Goal: Find specific page/section: Find specific page/section

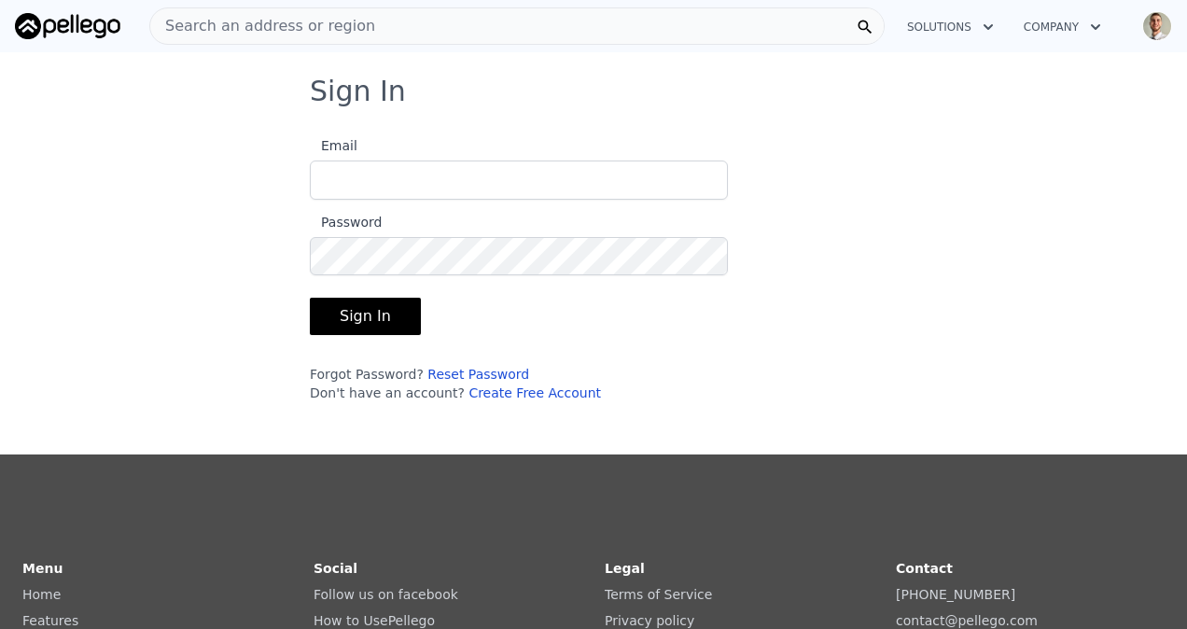
type input "[EMAIL_ADDRESS][DOMAIN_NAME]"
click at [392, 310] on button "Sign In" at bounding box center [365, 316] width 111 height 37
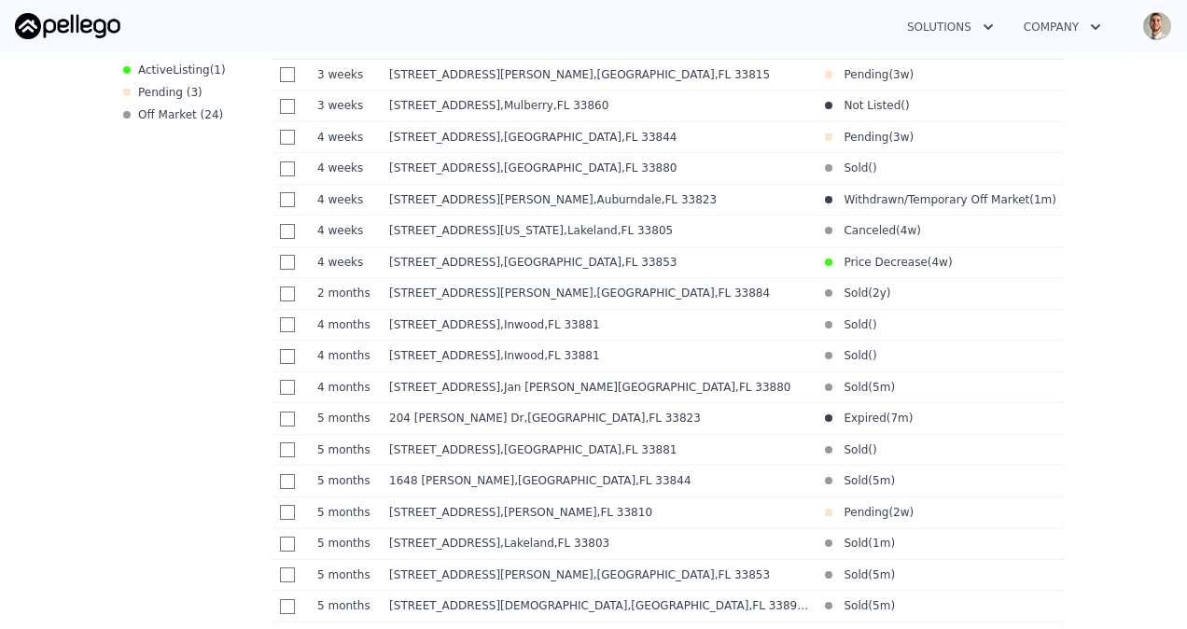
scroll to position [870, 0]
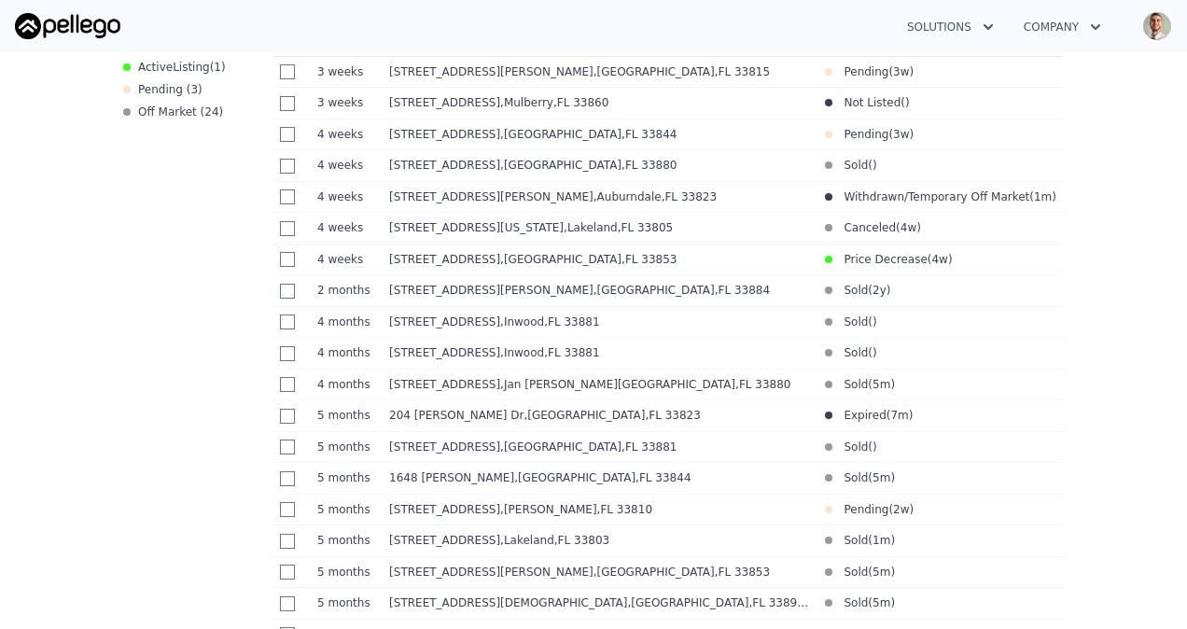
click at [162, 84] on div "Pending ( 3 )" at bounding box center [162, 89] width 79 height 15
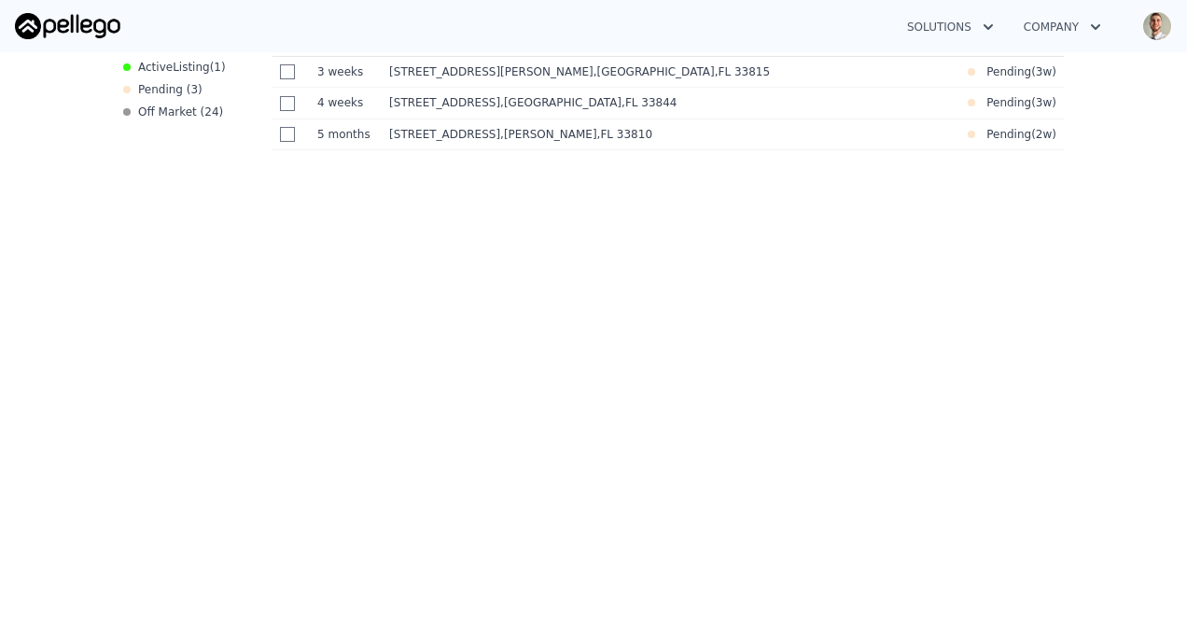
click at [173, 63] on span "Listing" at bounding box center [191, 67] width 37 height 13
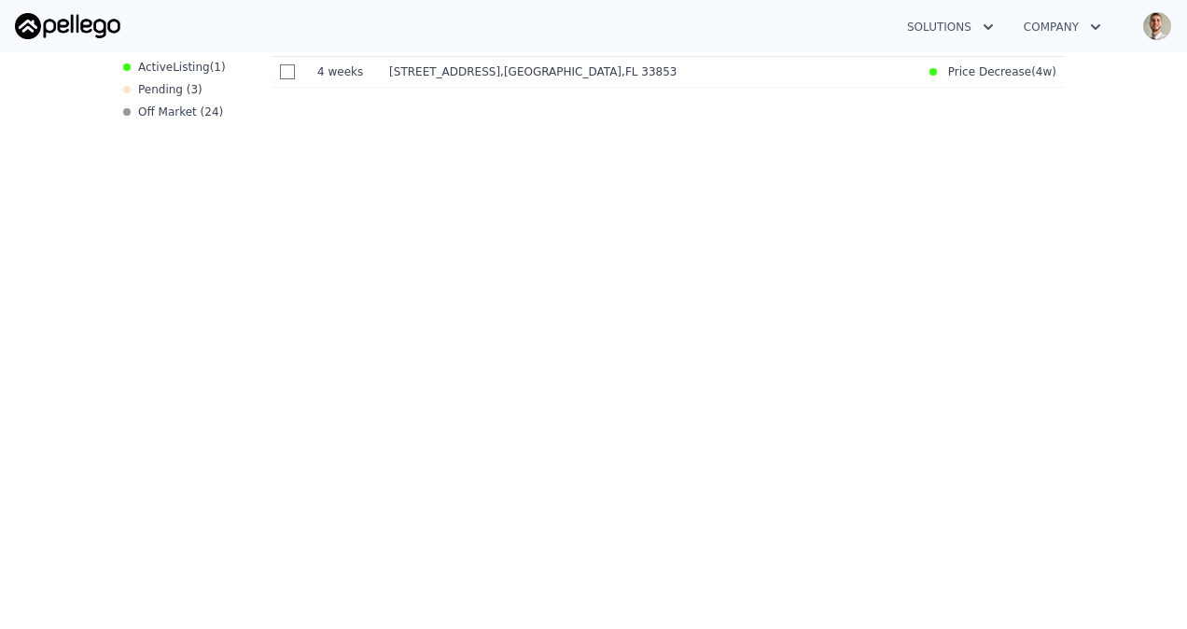
click at [156, 110] on div "Off Market ( 24 )" at bounding box center [173, 111] width 100 height 15
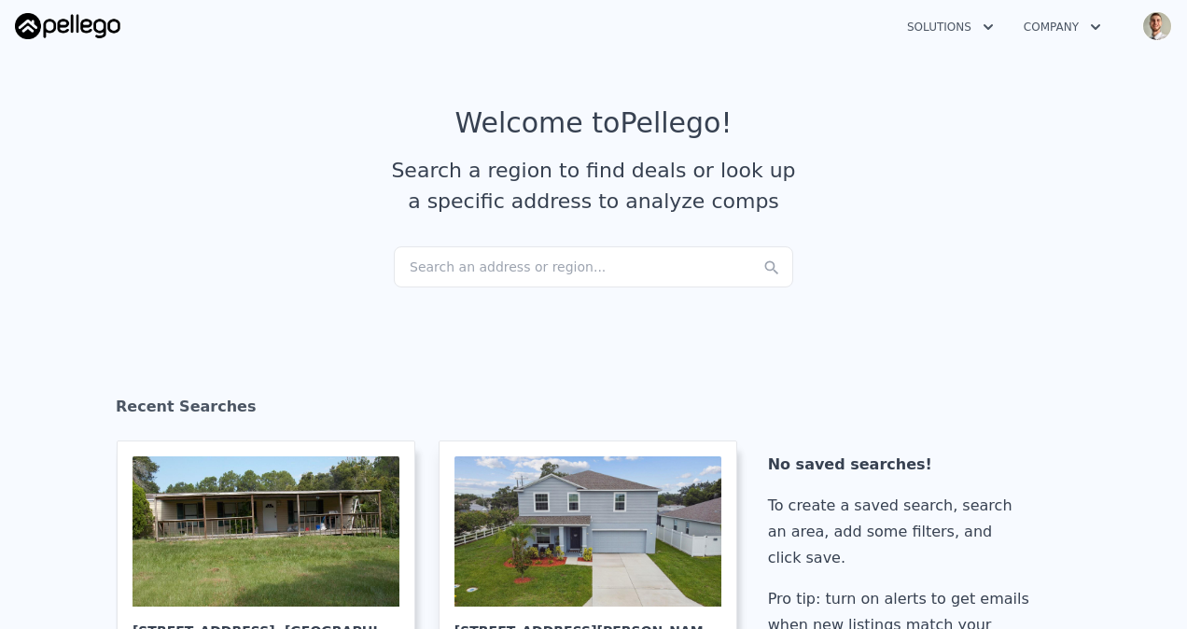
scroll to position [0, 0]
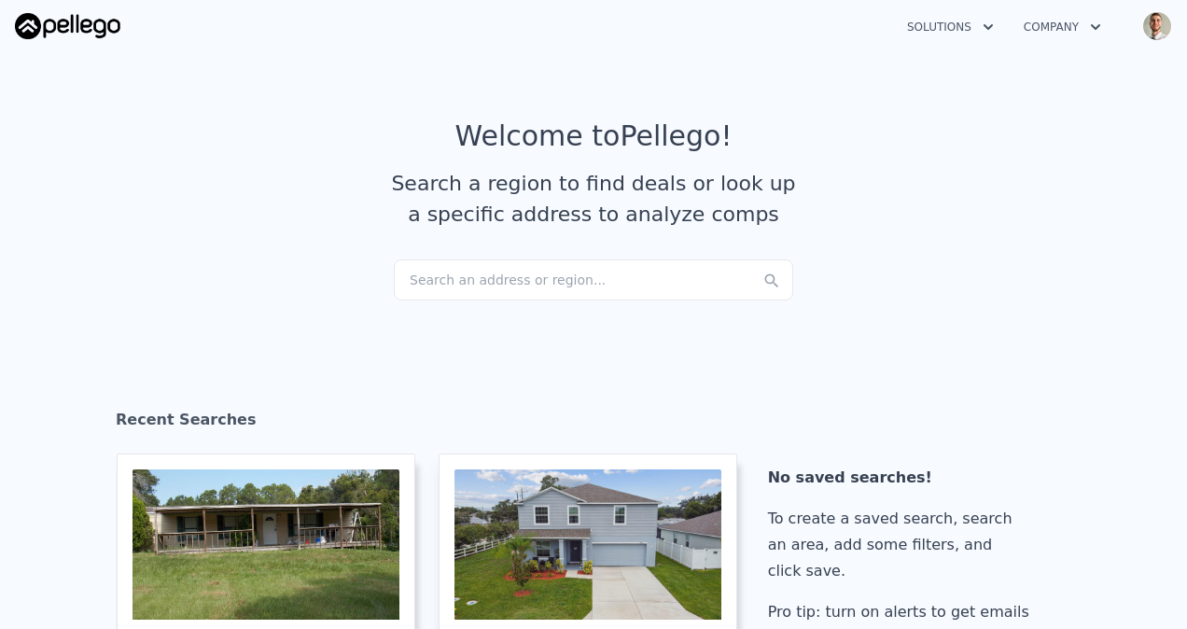
click at [1092, 35] on icon "button" at bounding box center [1095, 27] width 19 height 22
click at [971, 34] on button "Solutions" at bounding box center [950, 27] width 117 height 34
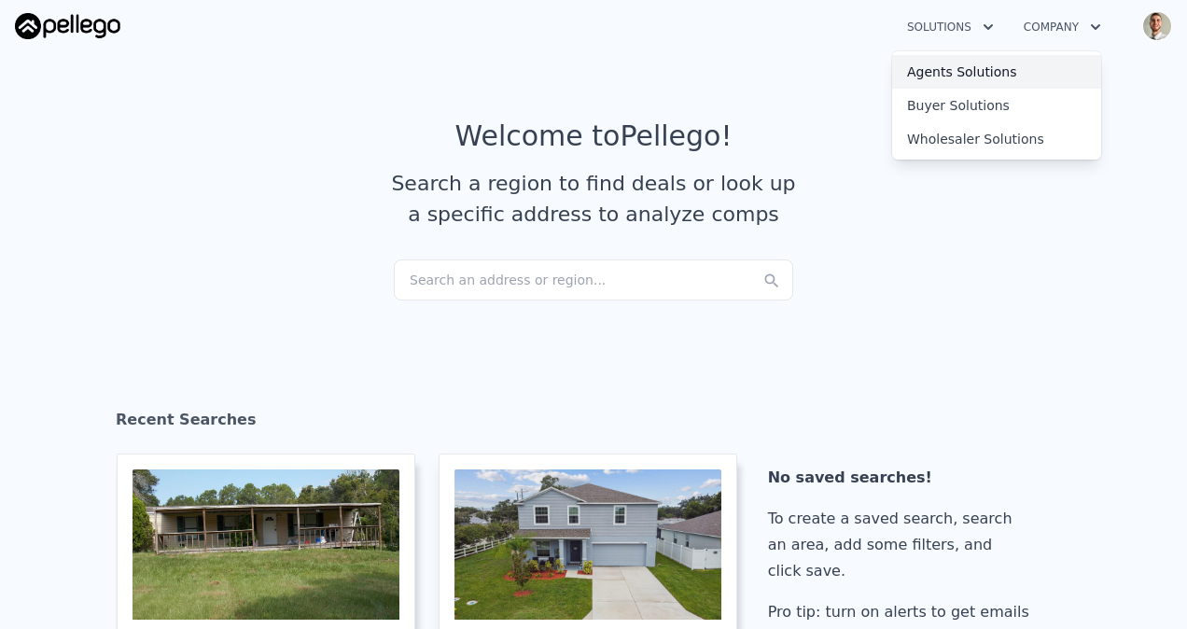
click at [968, 87] on link "Agents Solutions" at bounding box center [996, 72] width 209 height 34
